Goal: Information Seeking & Learning: Learn about a topic

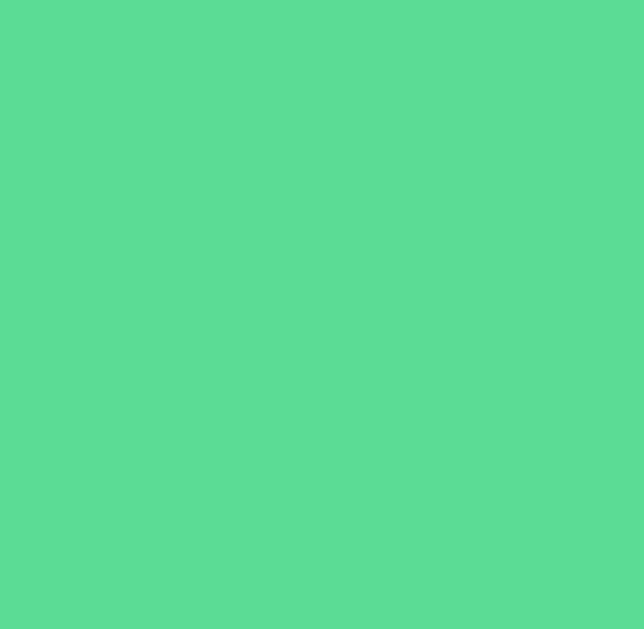
drag, startPoint x: 473, startPoint y: 43, endPoint x: 289, endPoint y: 95, distance: 191.5
click at [289, 95] on div at bounding box center [322, 314] width 644 height 629
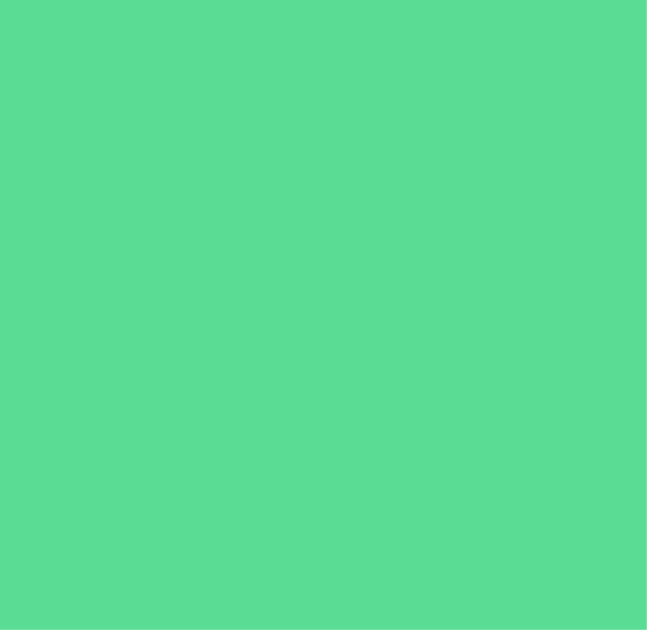
scroll to position [5867, 0]
